Goal: Task Accomplishment & Management: Manage account settings

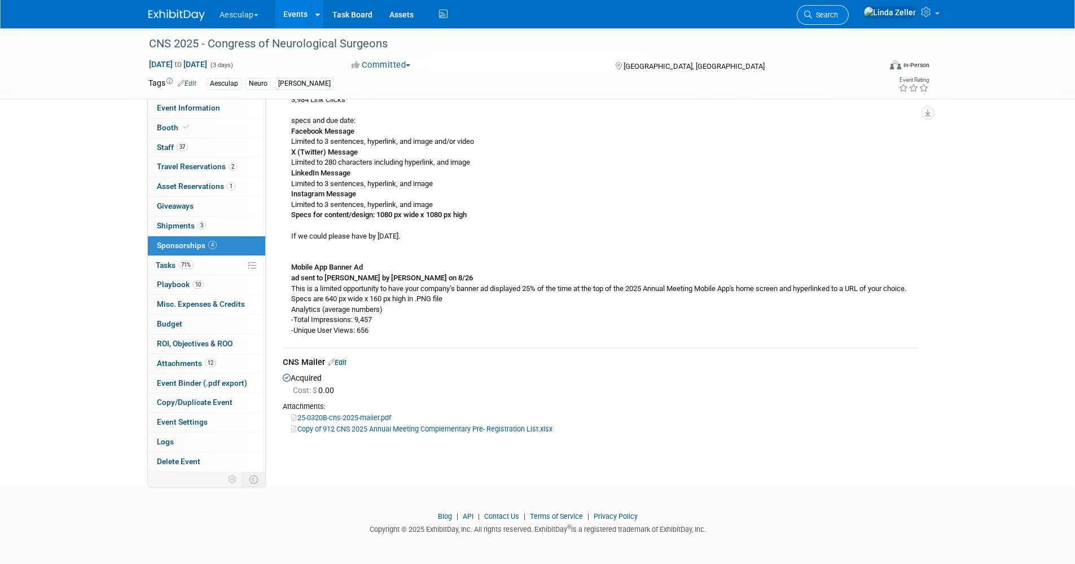
click at [849, 18] on link "Search" at bounding box center [823, 15] width 52 height 20
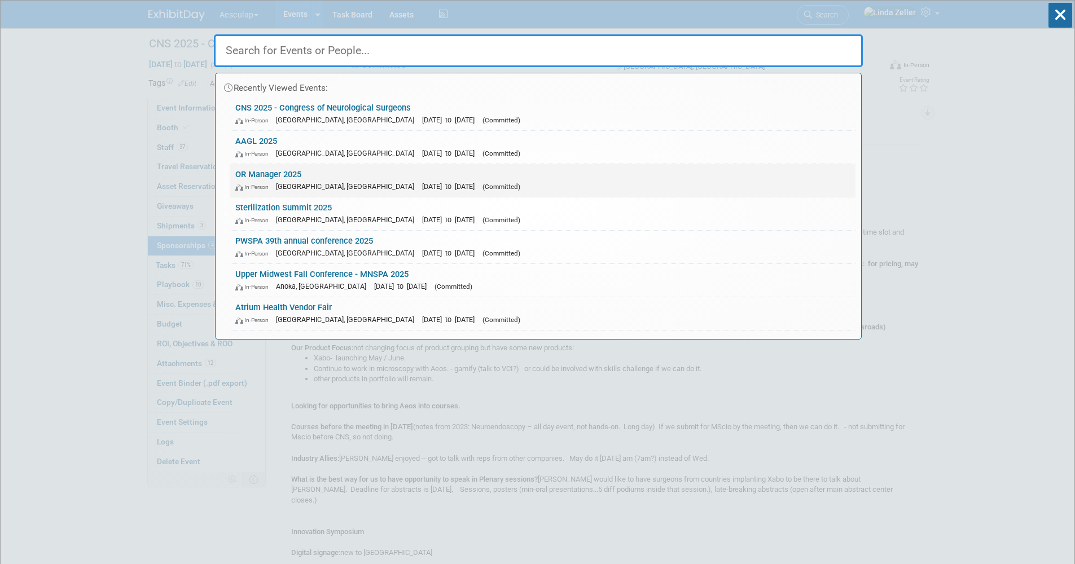
click at [252, 179] on link "OR Manager 2025 In-Person Anaheim, CA Oct 28, 2025 to Oct 29, 2025 (Committed)" at bounding box center [543, 180] width 626 height 33
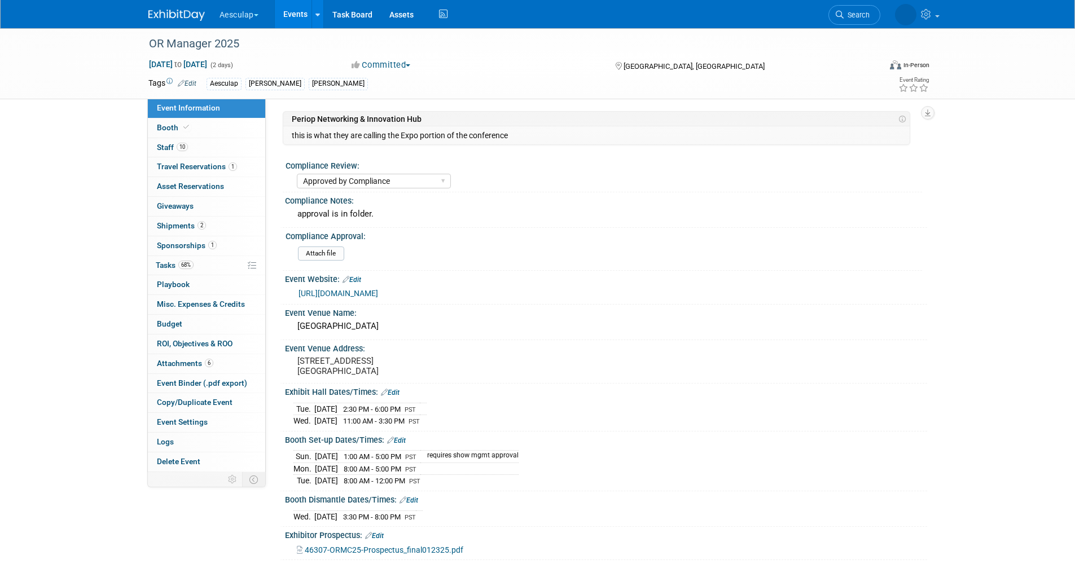
select select "Approved by Compliance"
select select "Strategic Sales"
click at [160, 146] on span "Staff 10" at bounding box center [172, 147] width 31 height 9
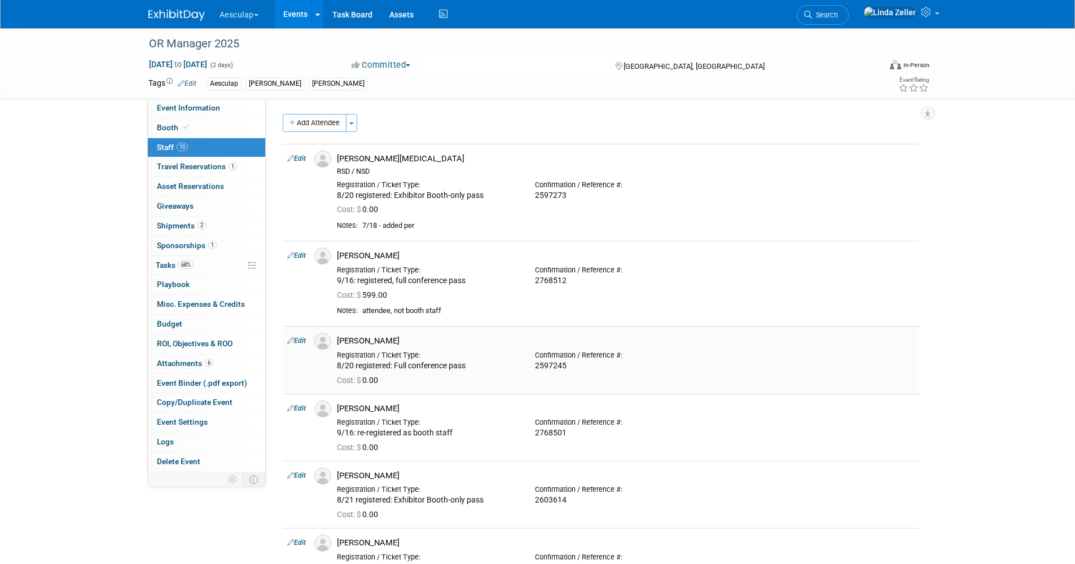
click at [302, 342] on link "Edit" at bounding box center [296, 341] width 19 height 8
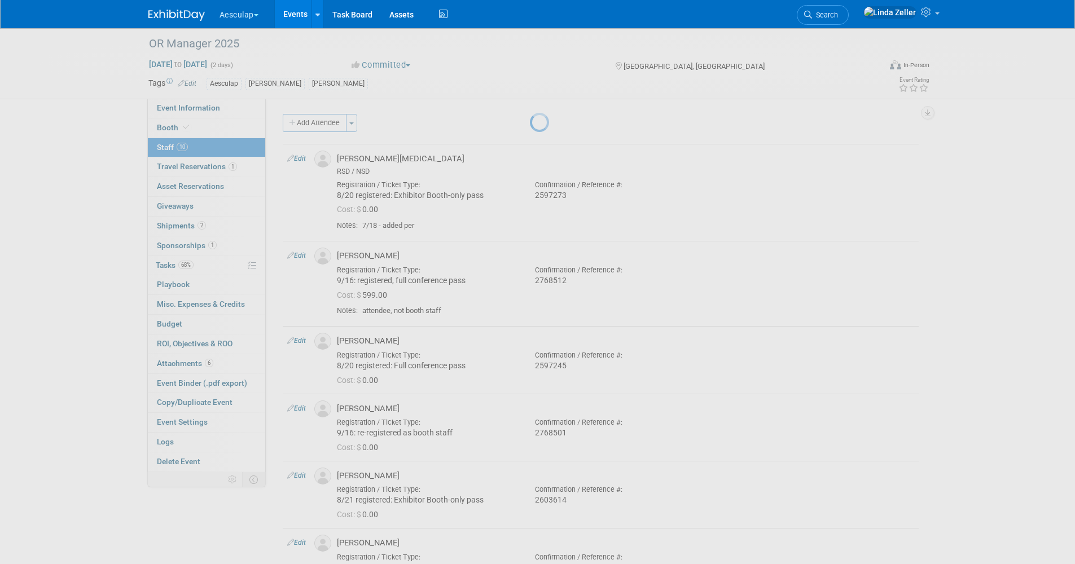
select select "d69154eb-d11b-49a5-90f0-b616fdf38ee7"
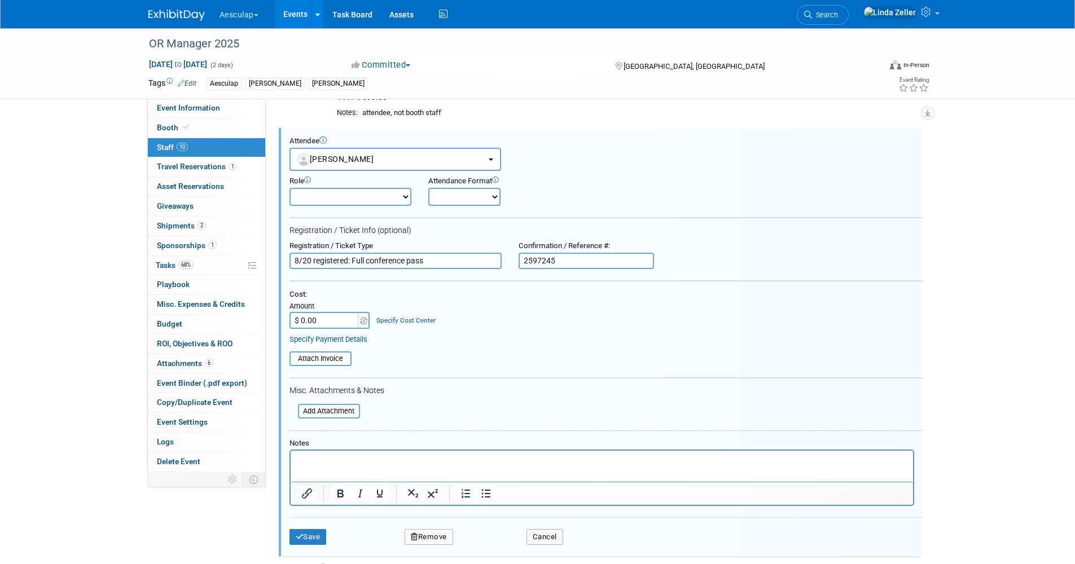
click at [314, 453] on html at bounding box center [601, 459] width 622 height 16
click at [309, 541] on button "Save" at bounding box center [307, 537] width 37 height 16
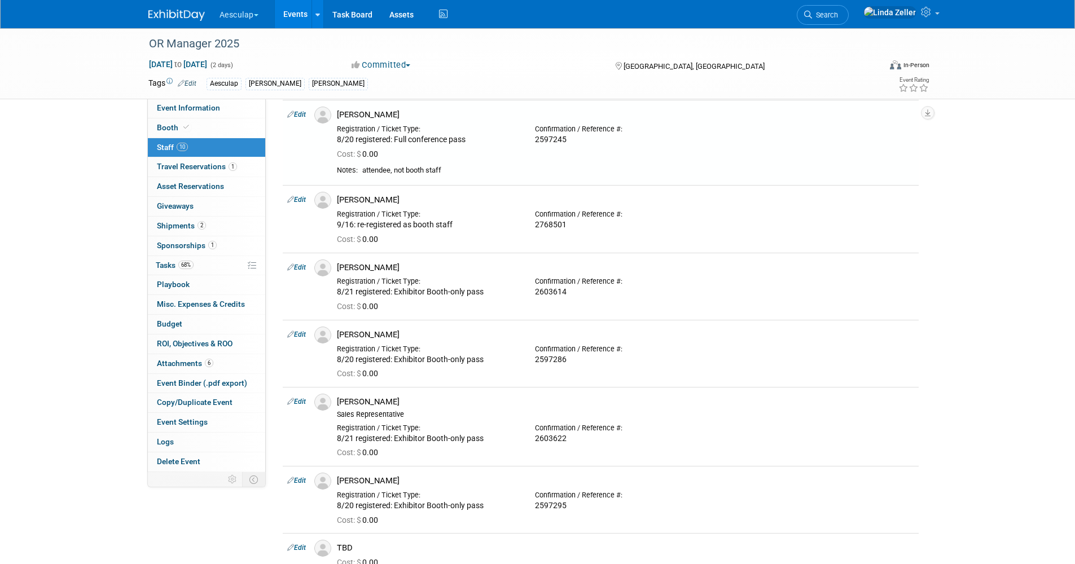
scroll to position [198, 0]
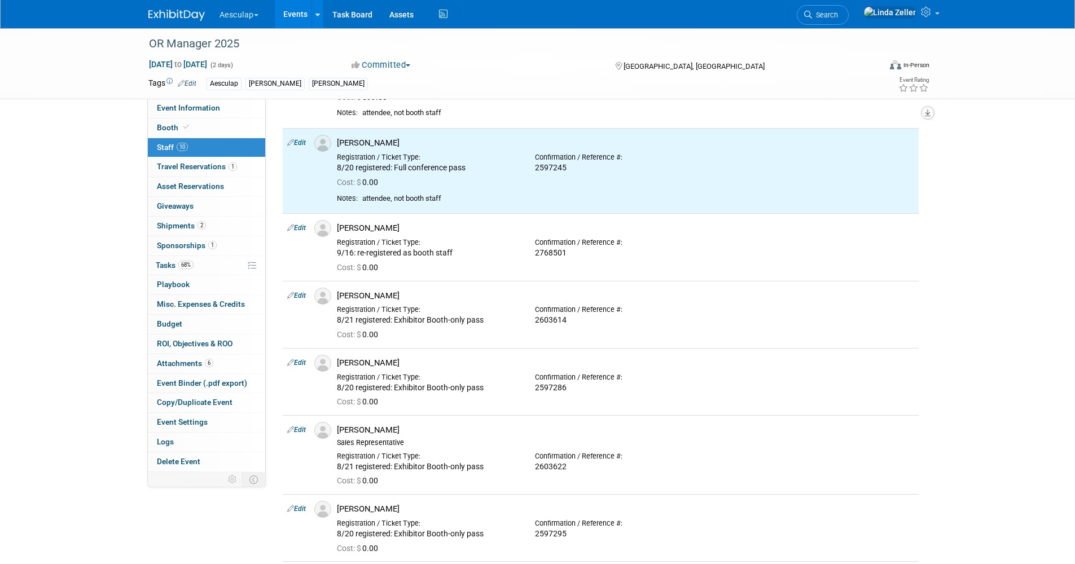
click at [929, 113] on icon "button" at bounding box center [928, 112] width 6 height 7
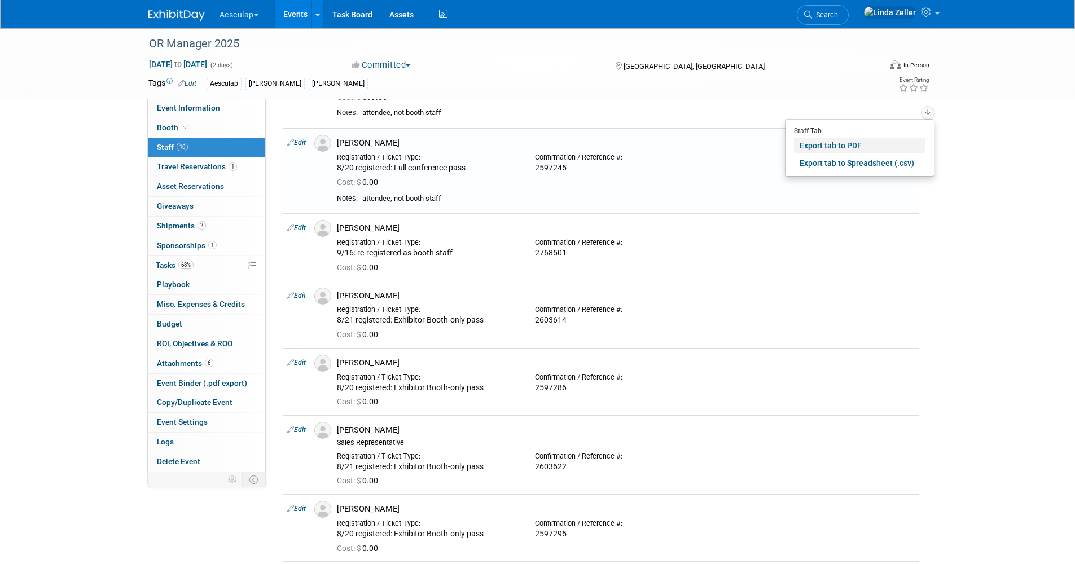
click at [837, 147] on link "Export tab to PDF" at bounding box center [859, 146] width 131 height 16
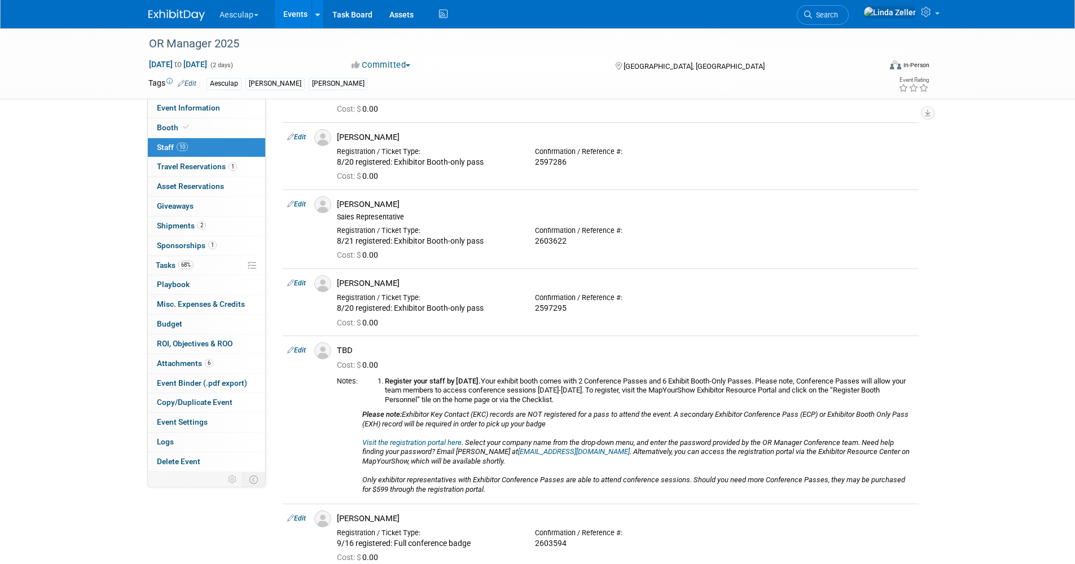
scroll to position [480, 0]
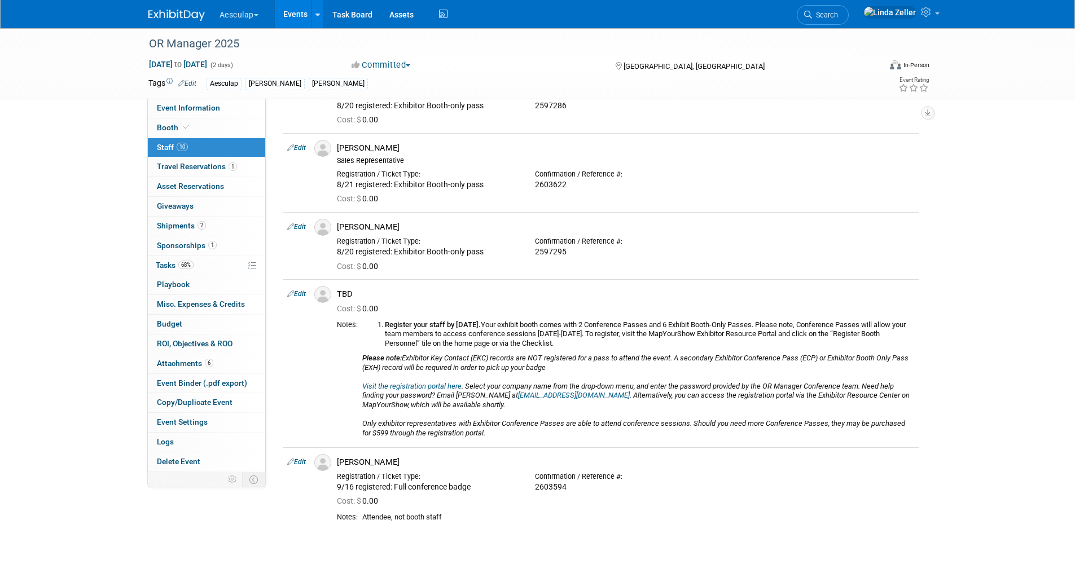
click at [298, 11] on link "Events" at bounding box center [295, 14] width 41 height 28
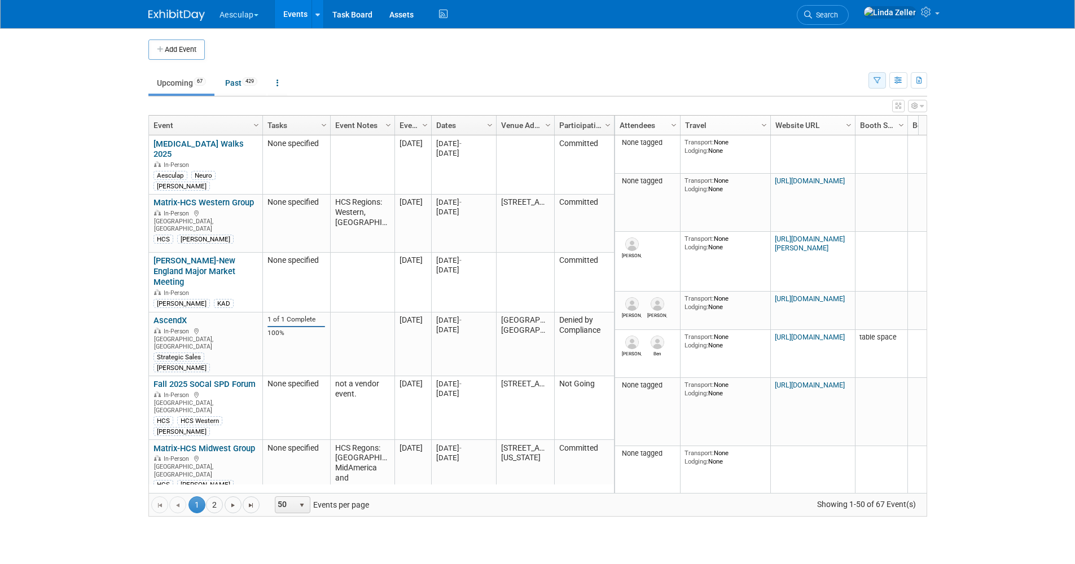
click at [877, 78] on icon "button" at bounding box center [876, 80] width 7 height 7
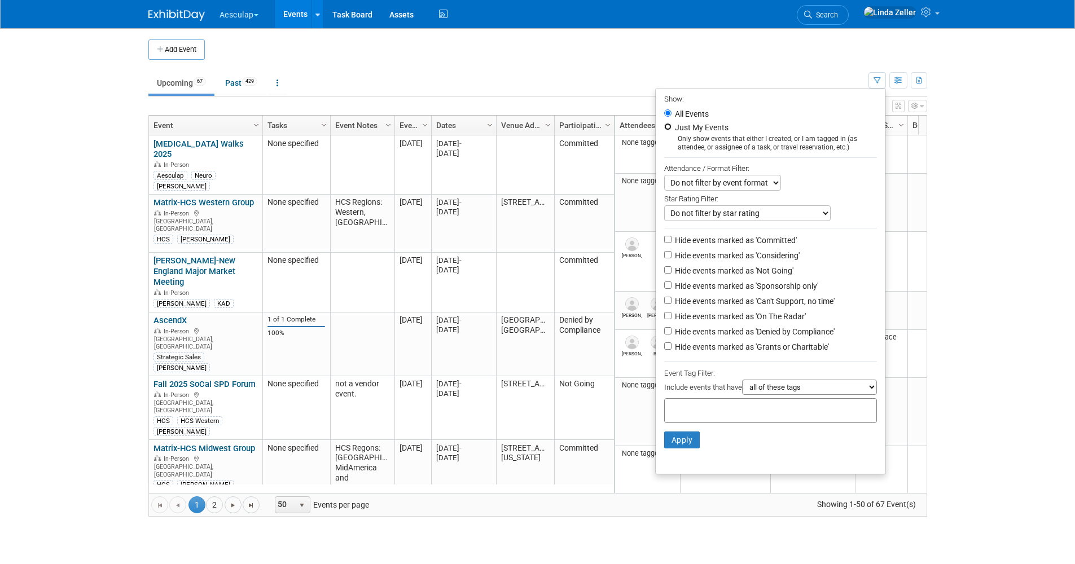
click at [664, 124] on input "Just My Events" at bounding box center [667, 126] width 7 height 7
radio input "true"
click at [664, 274] on input "Hide events marked as 'Not Going'" at bounding box center [667, 269] width 7 height 7
checkbox input "true"
click at [664, 304] on input "Hide events marked as 'Can't Support, no time'" at bounding box center [667, 300] width 7 height 7
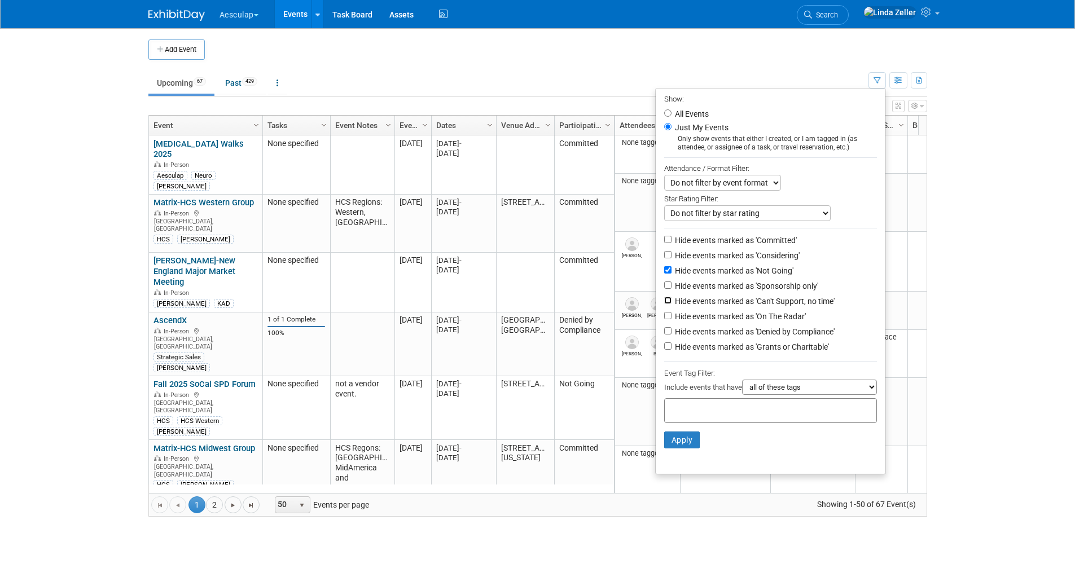
checkbox input "true"
click at [674, 447] on button "Apply" at bounding box center [682, 440] width 36 height 17
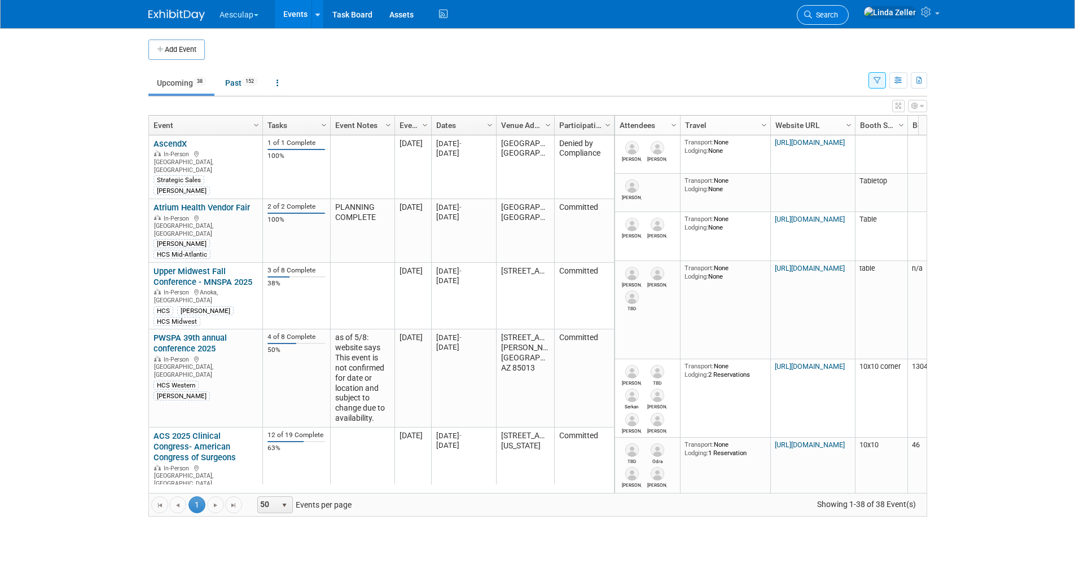
click at [838, 14] on span "Search" at bounding box center [825, 15] width 26 height 8
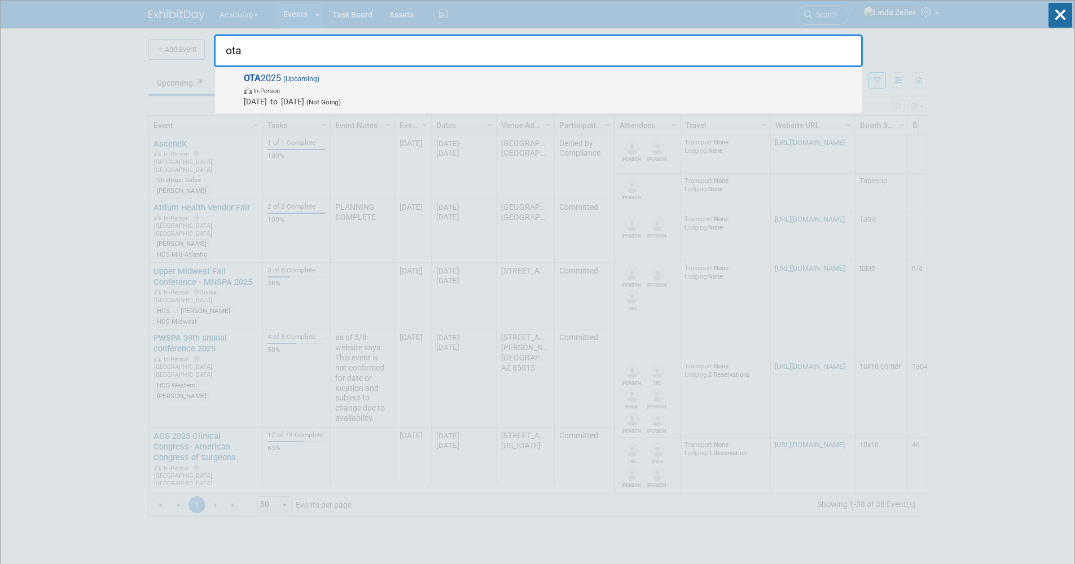
type input "ota"
click at [270, 91] on span "In-Person" at bounding box center [266, 90] width 27 height 7
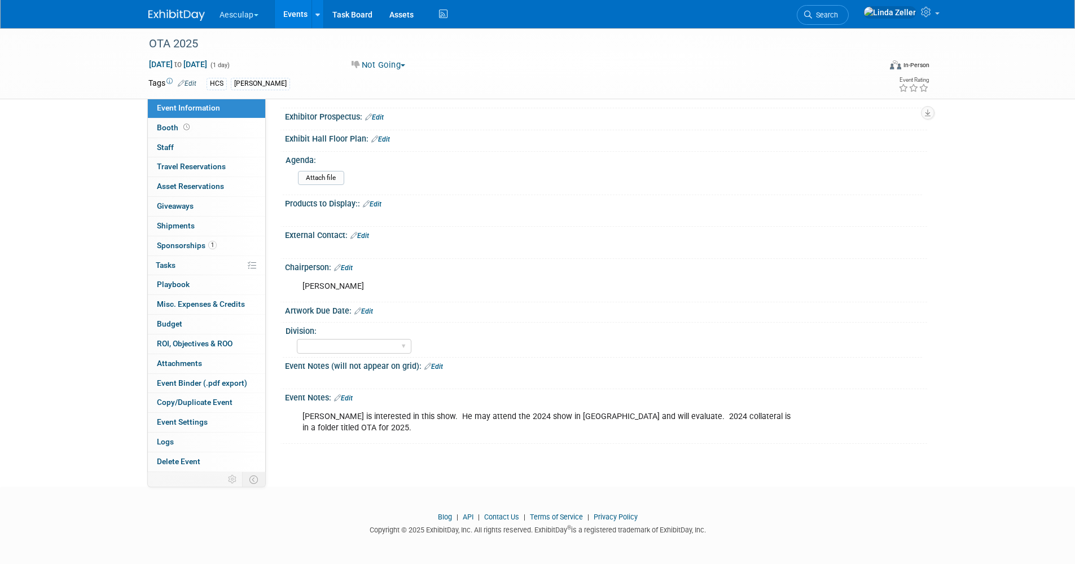
scroll to position [287, 0]
